Goal: Book appointment/travel/reservation

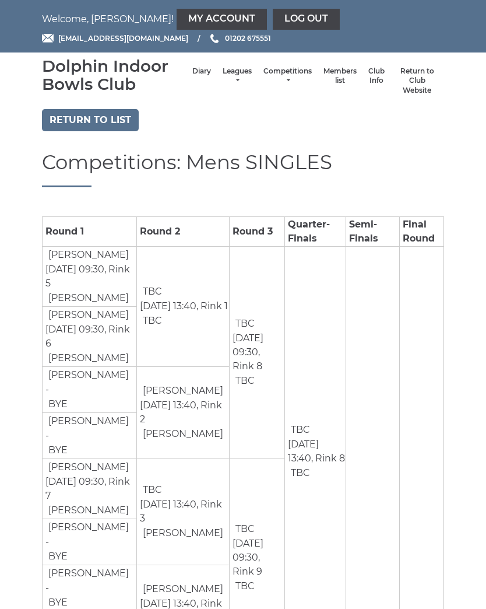
click at [188, 17] on link "My Account" at bounding box center [222, 19] width 90 height 21
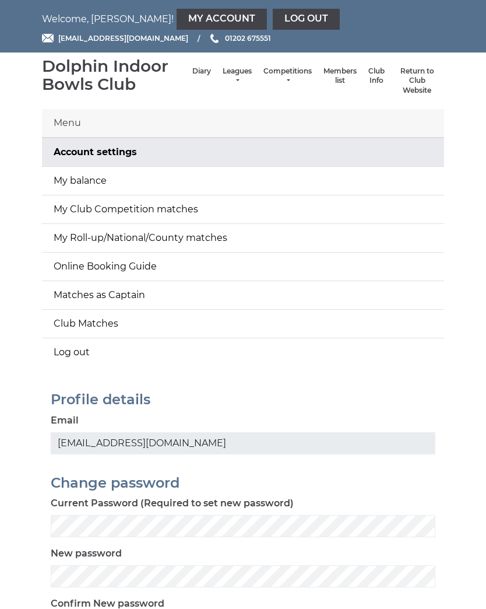
click at [159, 209] on link "My Club Competition matches" at bounding box center [243, 209] width 402 height 28
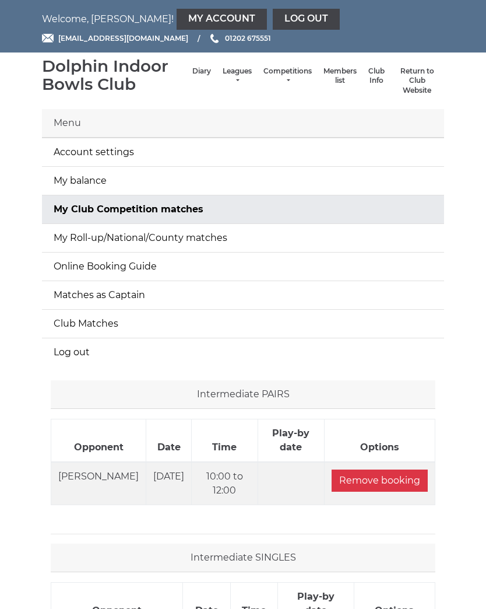
click at [273, 21] on link "Log out" at bounding box center [306, 19] width 67 height 21
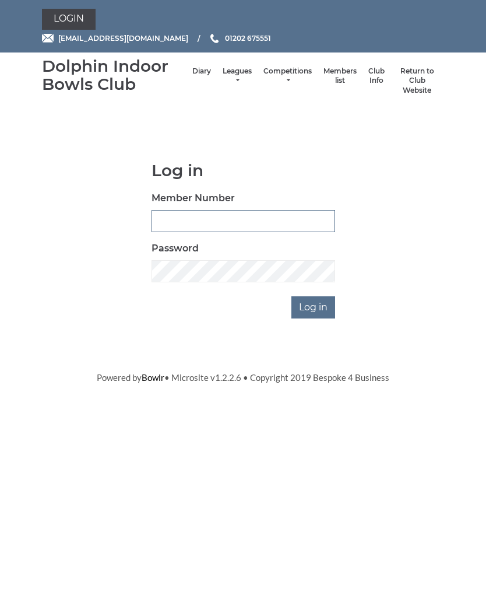
type input "3910"
click at [314, 306] on input "Log in" at bounding box center [314, 307] width 44 height 22
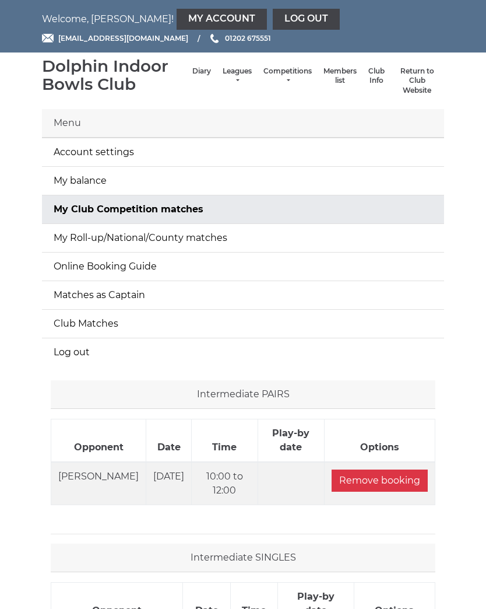
click at [184, 13] on link "My Account" at bounding box center [222, 19] width 90 height 21
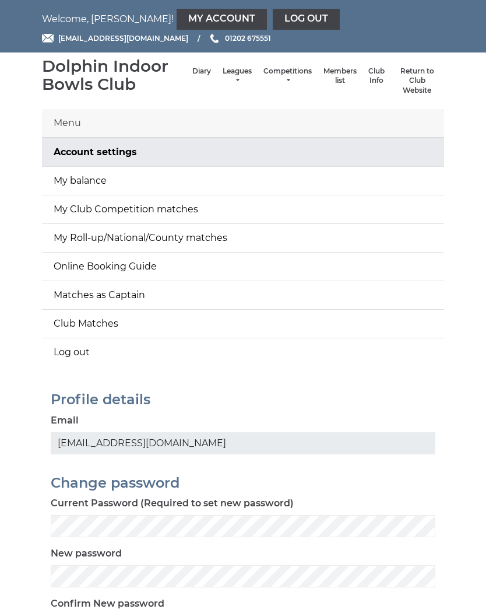
click at [139, 176] on link "My balance" at bounding box center [243, 181] width 402 height 28
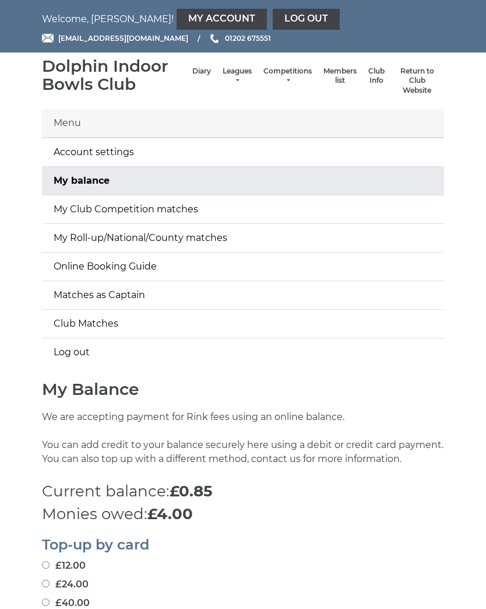
click at [192, 76] on link "Diary" at bounding box center [201, 71] width 19 height 10
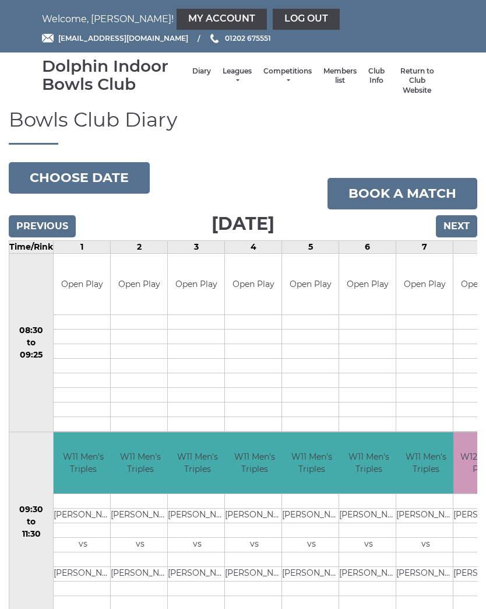
click at [389, 194] on link "Book a match" at bounding box center [403, 193] width 150 height 31
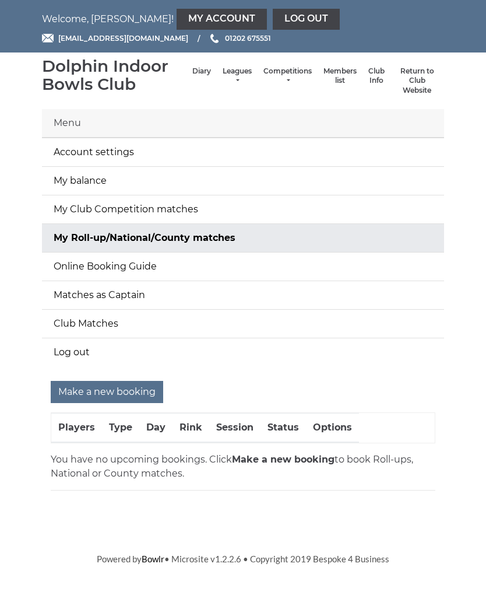
click at [273, 20] on link "Log out" at bounding box center [306, 19] width 67 height 21
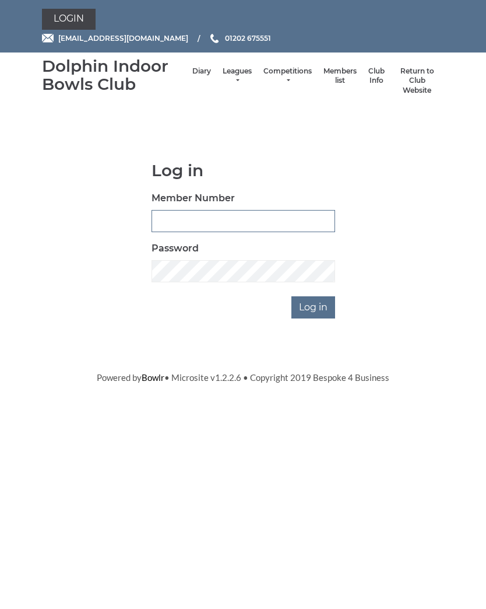
type input "3910"
click at [310, 300] on input "Log in" at bounding box center [314, 307] width 44 height 22
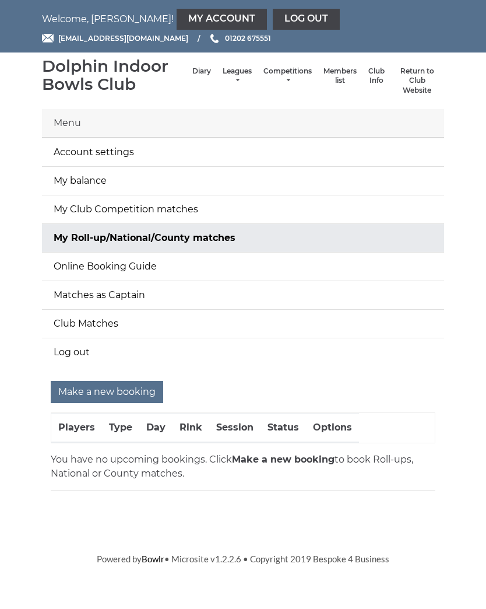
click at [191, 71] on li "Diary" at bounding box center [202, 81] width 30 height 41
click at [187, 75] on li "Diary" at bounding box center [202, 81] width 30 height 41
click at [192, 71] on link "Diary" at bounding box center [201, 71] width 19 height 10
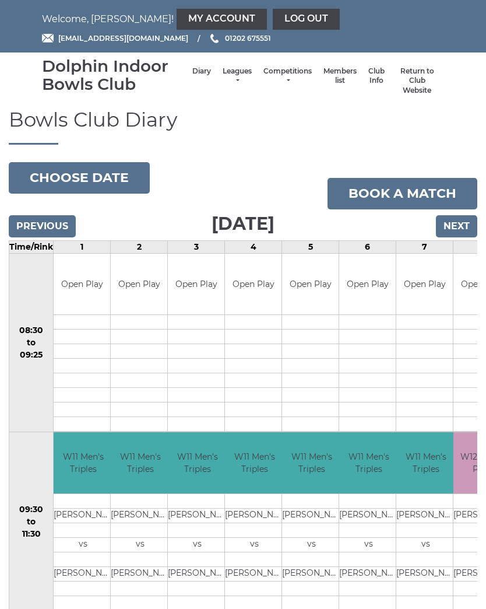
click at [456, 227] on input "Next" at bounding box center [456, 226] width 41 height 22
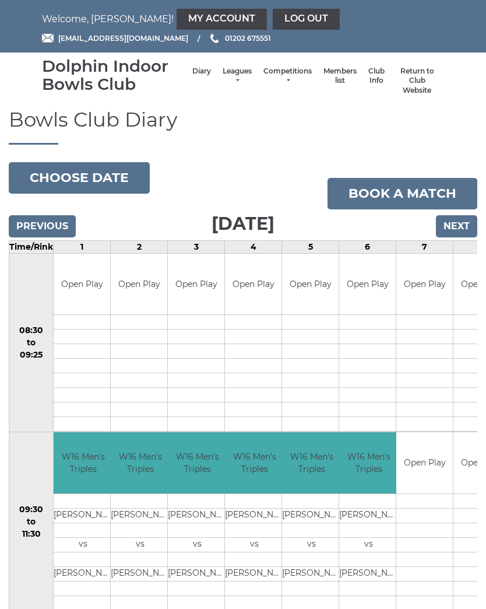
click at [449, 225] on input "Next" at bounding box center [456, 226] width 41 height 22
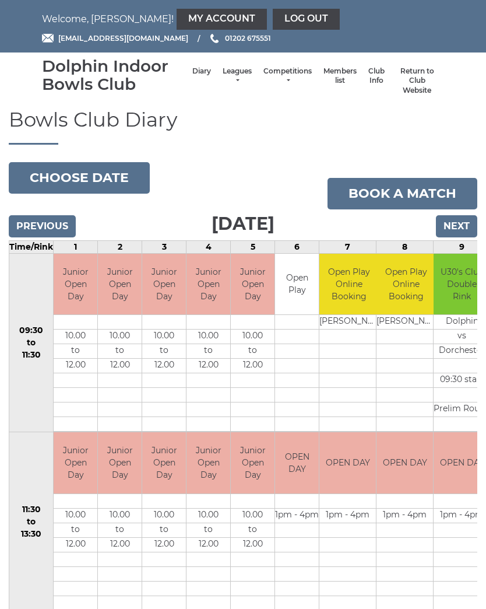
click at [454, 225] on input "Next" at bounding box center [456, 226] width 41 height 22
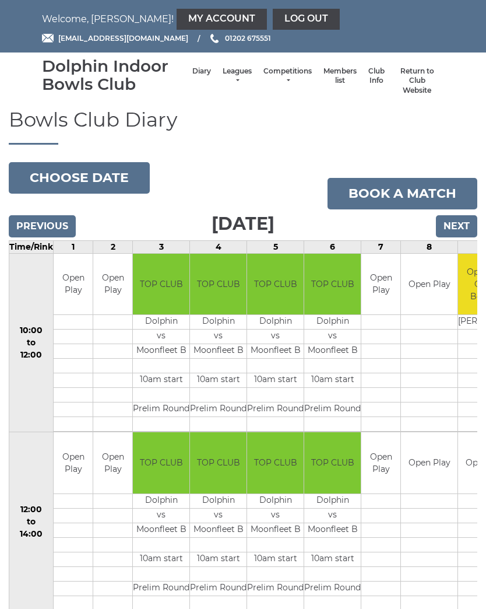
click at [454, 226] on input "Next" at bounding box center [456, 226] width 41 height 22
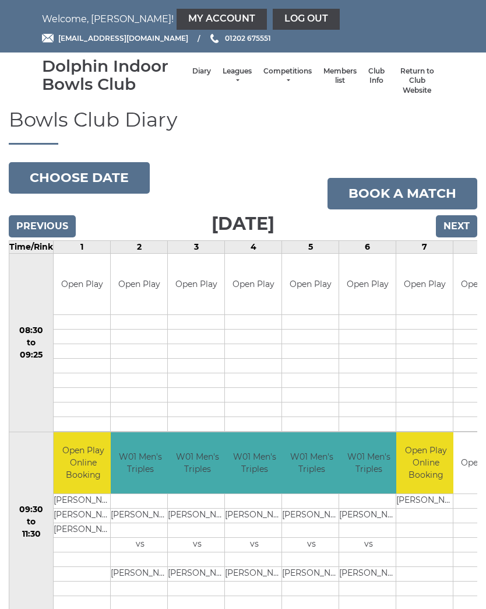
click at [453, 225] on input "Next" at bounding box center [456, 226] width 41 height 22
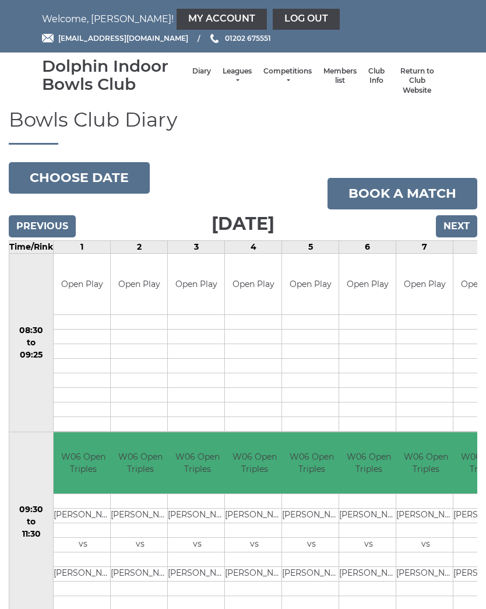
click at [453, 227] on input "Next" at bounding box center [456, 226] width 41 height 22
click at [456, 226] on input "Next" at bounding box center [456, 226] width 41 height 22
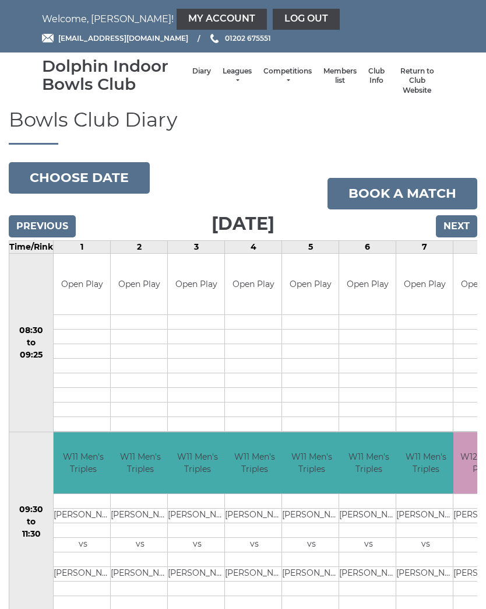
click at [451, 230] on input "Next" at bounding box center [456, 226] width 41 height 22
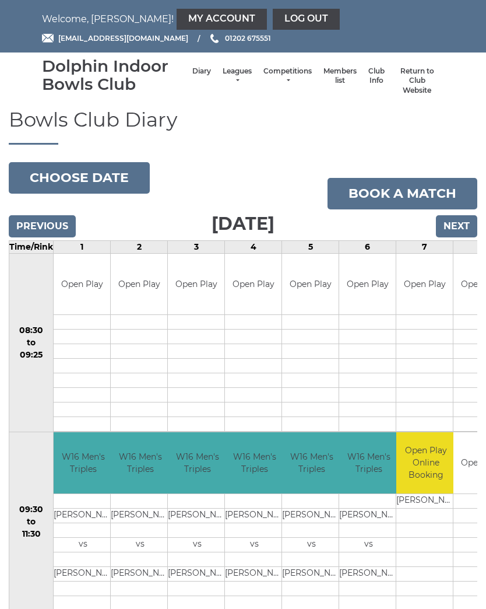
click at [275, 73] on link "Competitions" at bounding box center [288, 75] width 48 height 19
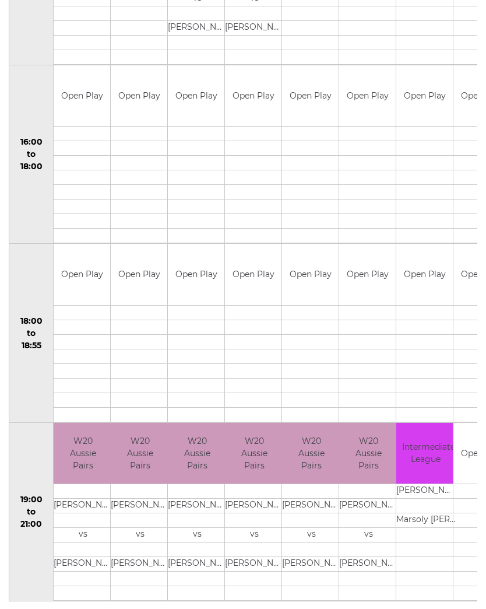
scroll to position [918, 0]
